Goal: Task Accomplishment & Management: Manage account settings

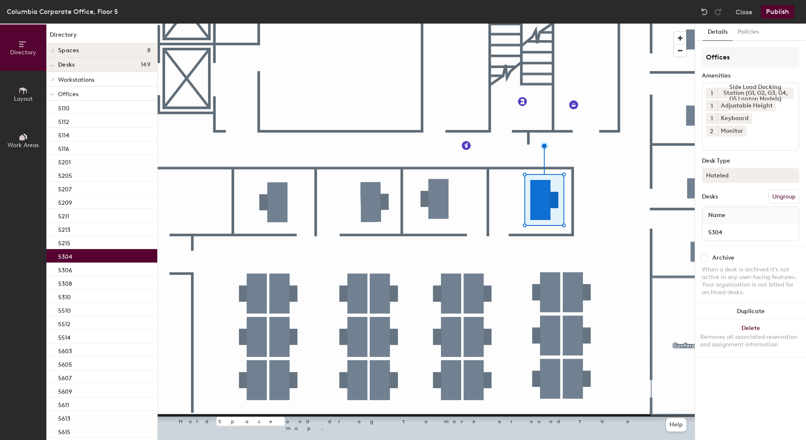
click at [743, 168] on button "Hoteled" at bounding box center [750, 175] width 97 height 15
click at [728, 195] on div "Assigned" at bounding box center [745, 201] width 84 height 13
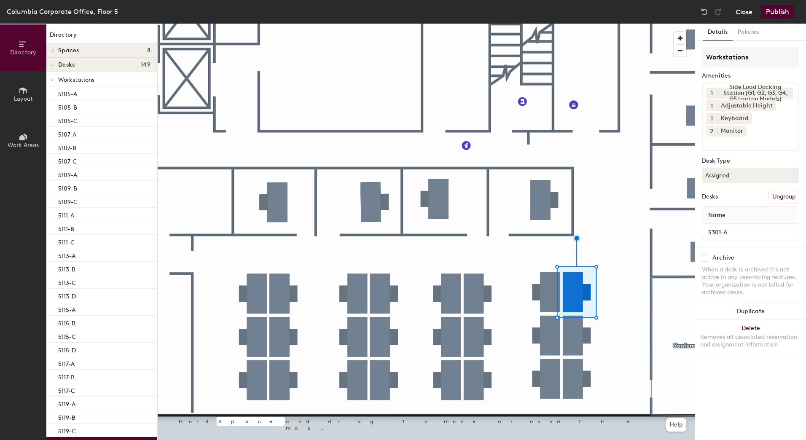
click at [745, 15] on button "Close" at bounding box center [744, 11] width 17 height 13
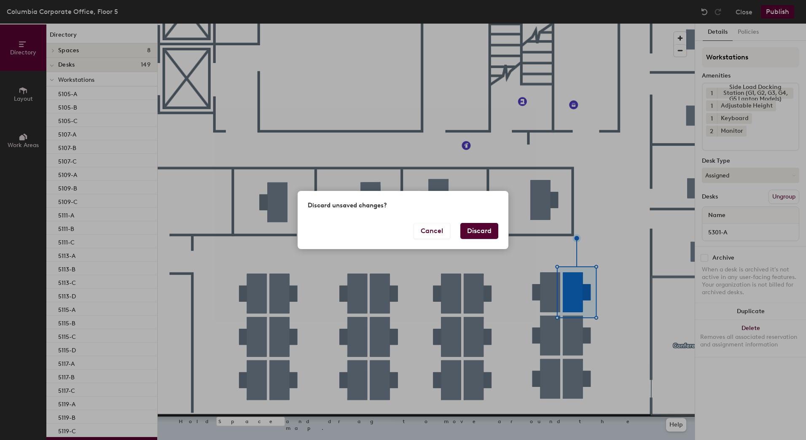
click at [484, 237] on button "Discard" at bounding box center [479, 231] width 38 height 16
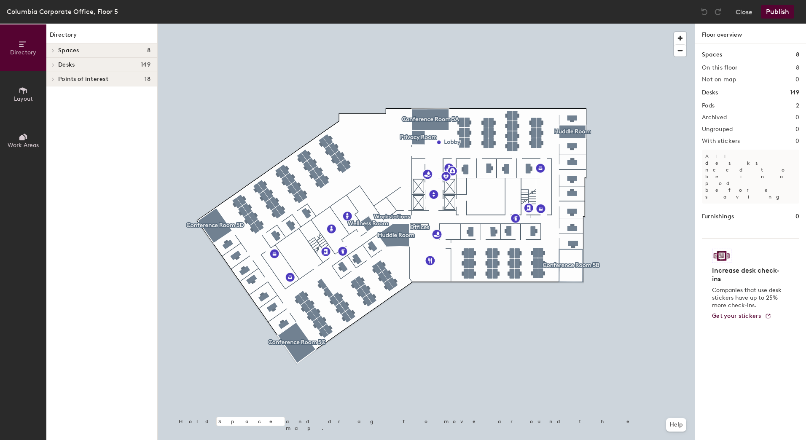
click at [556, 24] on div at bounding box center [426, 24] width 537 height 0
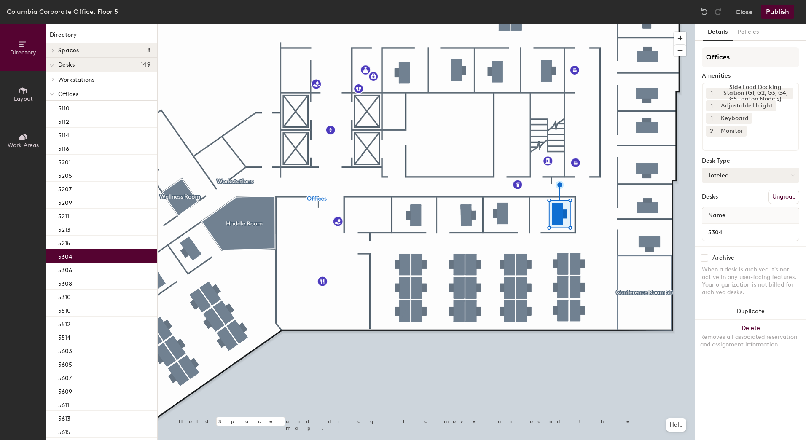
click at [748, 168] on button "Hoteled" at bounding box center [750, 175] width 97 height 15
click at [725, 195] on div "Assigned" at bounding box center [745, 201] width 84 height 13
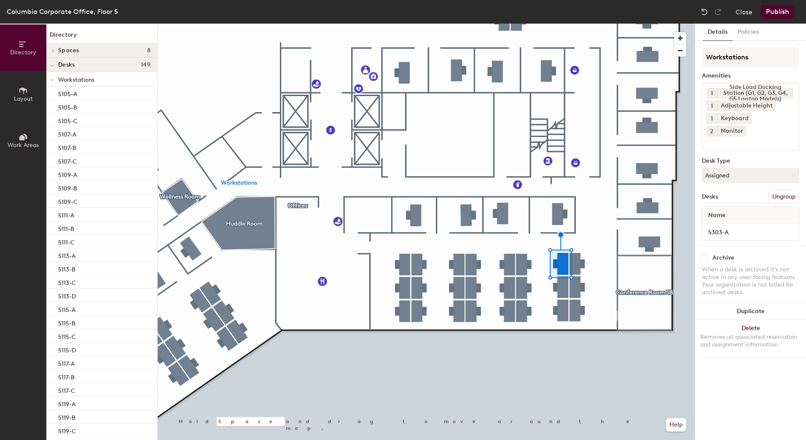
click at [777, 13] on button "Publish" at bounding box center [777, 11] width 33 height 13
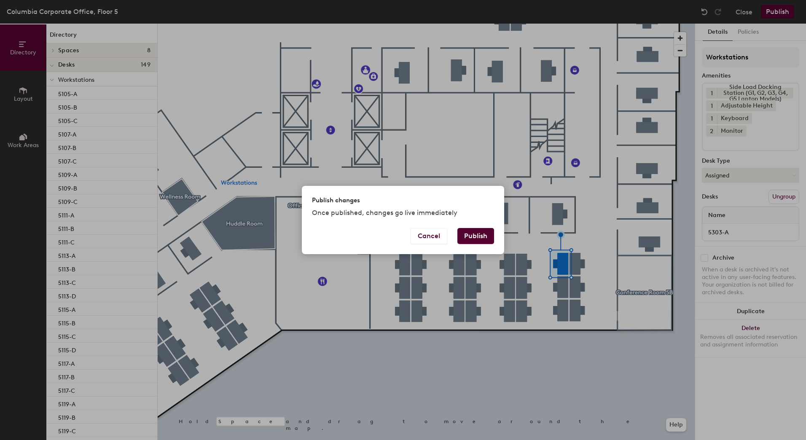
click at [474, 237] on button "Publish" at bounding box center [476, 236] width 37 height 16
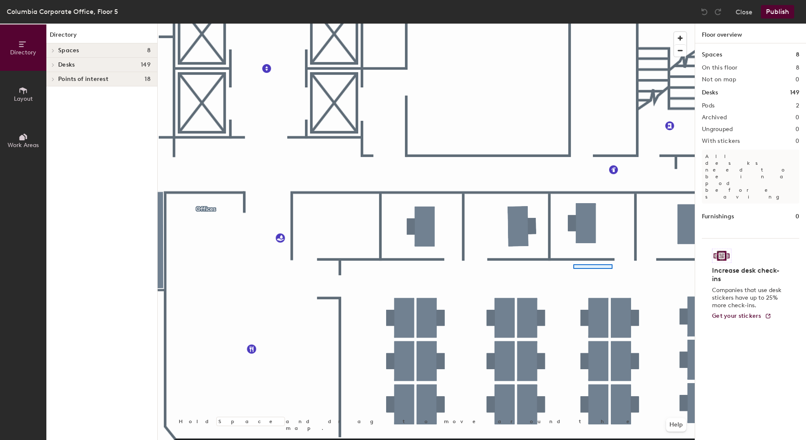
click at [593, 24] on div at bounding box center [426, 24] width 537 height 0
click at [683, 24] on div at bounding box center [426, 24] width 537 height 0
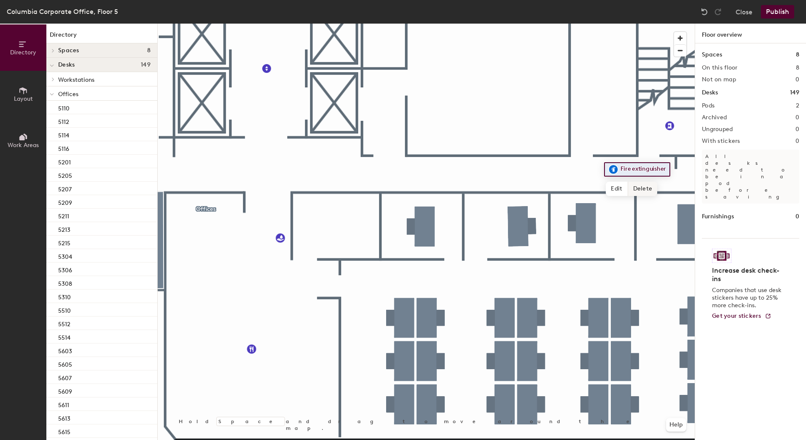
click at [644, 188] on span "Delete" at bounding box center [643, 189] width 30 height 14
click at [684, 24] on div at bounding box center [426, 24] width 537 height 0
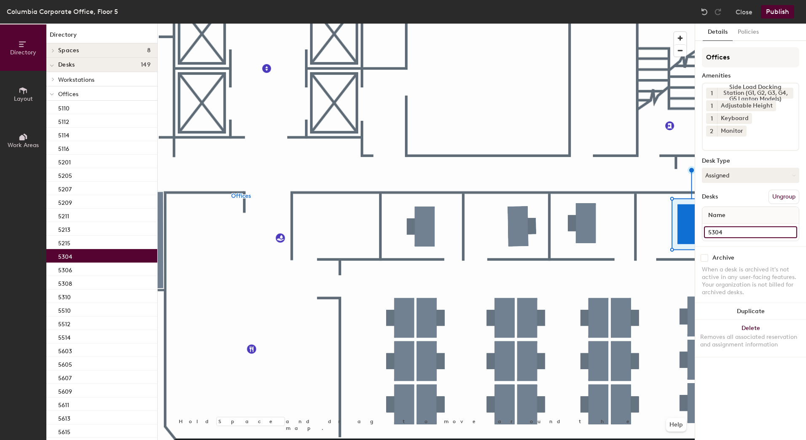
click at [762, 226] on input "5304" at bounding box center [750, 232] width 93 height 12
click at [767, 254] on div "Archive" at bounding box center [750, 258] width 97 height 8
click at [769, 168] on button "Assigned" at bounding box center [750, 175] width 97 height 15
click at [730, 195] on div "Assigned" at bounding box center [745, 201] width 84 height 13
click at [780, 190] on button "Ungroup" at bounding box center [784, 197] width 31 height 14
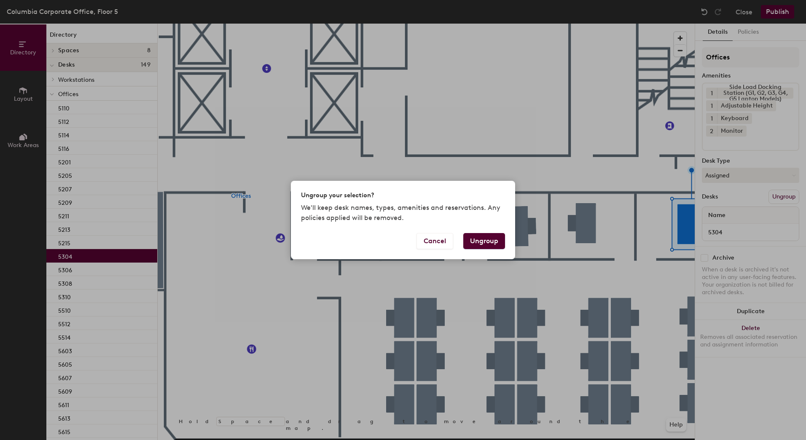
click at [473, 240] on button "Ungroup" at bounding box center [484, 241] width 42 height 16
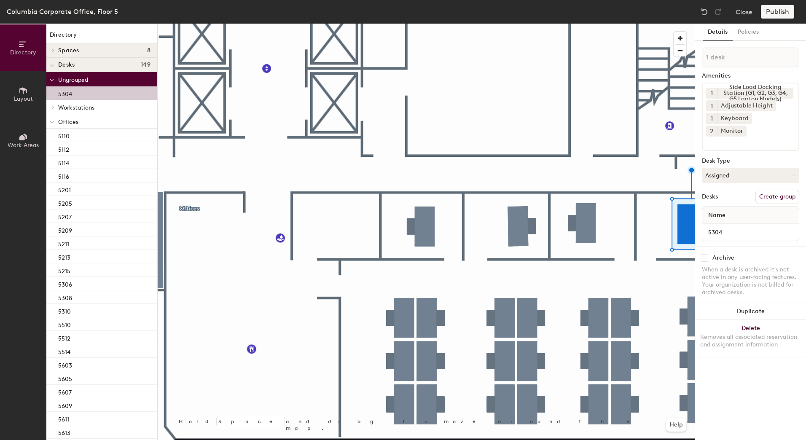
click at [767, 15] on div "Publish" at bounding box center [780, 11] width 38 height 13
click at [745, 168] on button "Assigned" at bounding box center [750, 175] width 97 height 15
click at [724, 195] on div "Assigned" at bounding box center [745, 201] width 84 height 13
click at [784, 10] on div "Publish" at bounding box center [780, 11] width 38 height 13
click at [706, 10] on img at bounding box center [704, 12] width 8 height 8
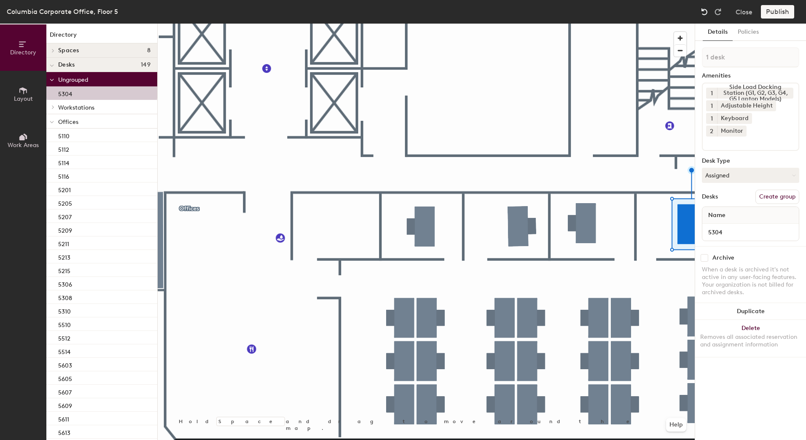
click at [706, 11] on img at bounding box center [704, 12] width 8 height 8
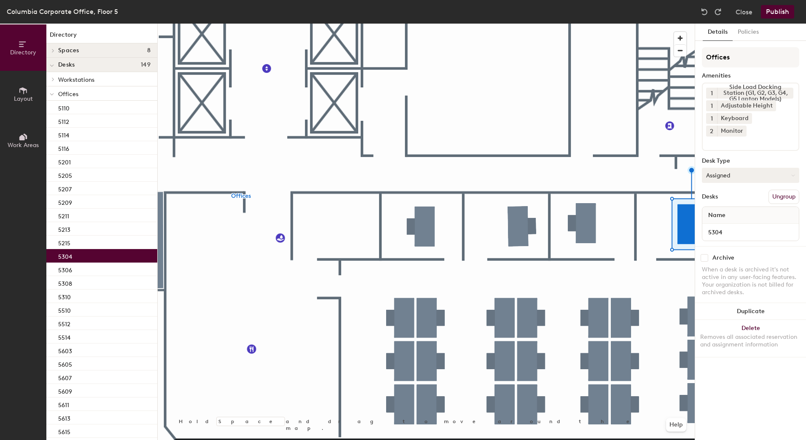
click at [744, 168] on button "Assigned" at bounding box center [750, 175] width 97 height 15
click at [732, 168] on button "Assigned" at bounding box center [750, 175] width 97 height 15
click at [780, 8] on button "Publish" at bounding box center [777, 11] width 33 height 13
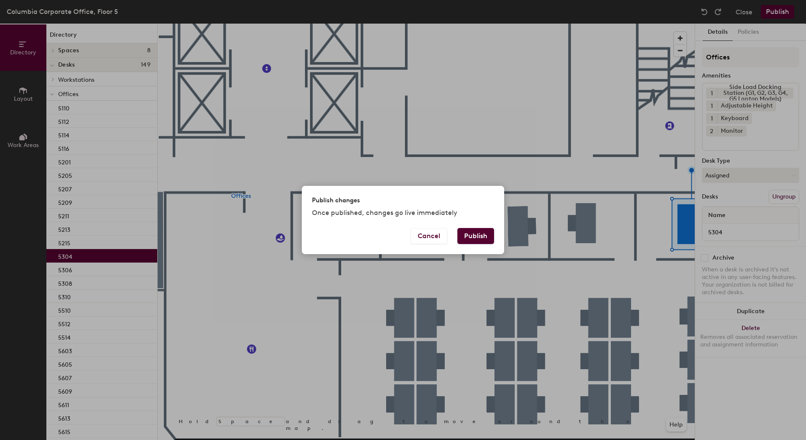
click at [481, 236] on button "Publish" at bounding box center [476, 236] width 37 height 16
